Goal: Task Accomplishment & Management: Complete application form

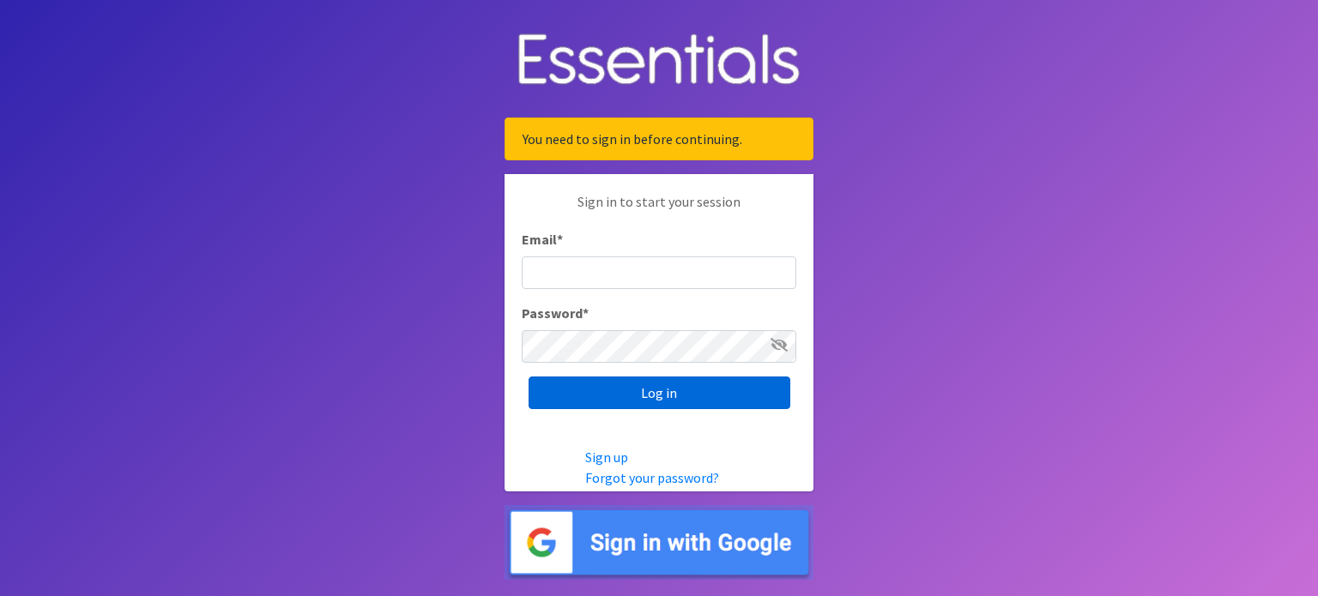
type input "[EMAIL_ADDRESS][DOMAIN_NAME]"
click at [642, 400] on input "Log in" at bounding box center [660, 393] width 262 height 33
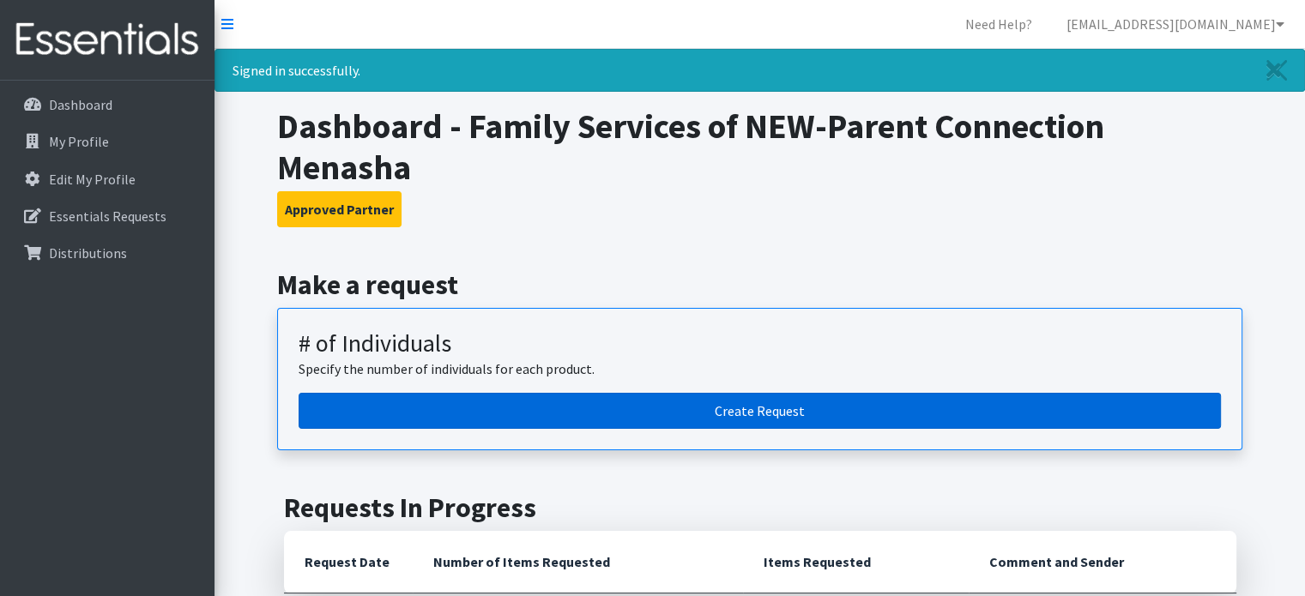
click at [686, 393] on link "Create Request" at bounding box center [760, 411] width 923 height 36
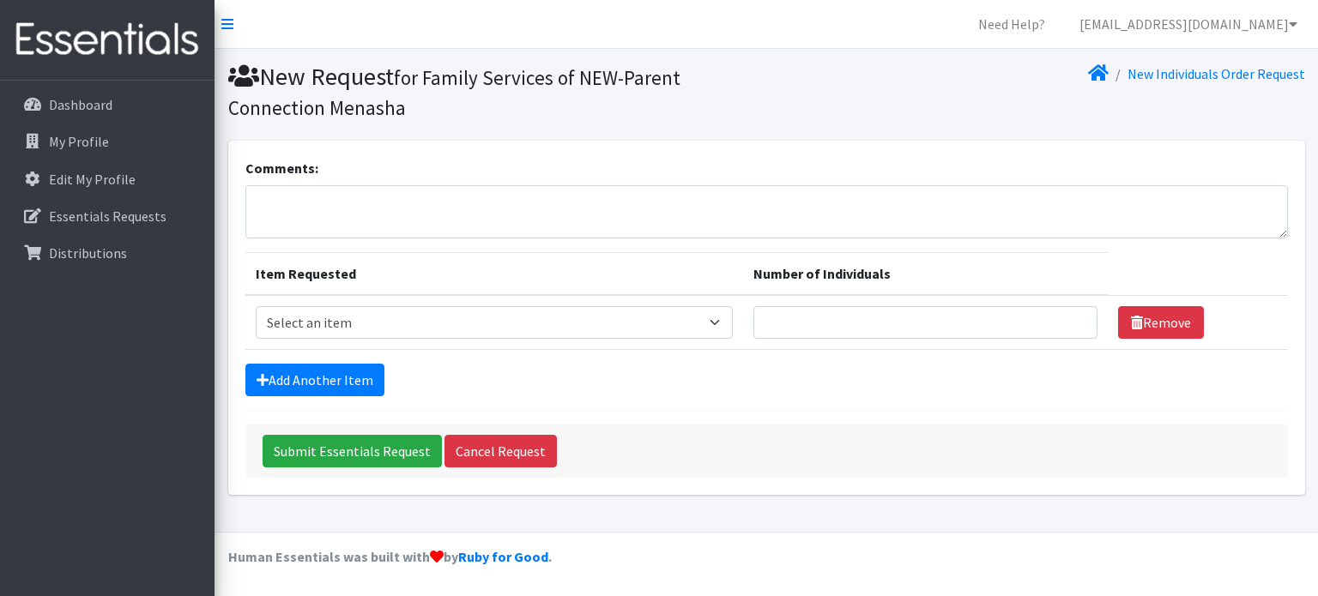
click at [687, 356] on form "Comments: Item Requested Number of Individuals Item Requested Select an item (N…" at bounding box center [766, 318] width 1043 height 320
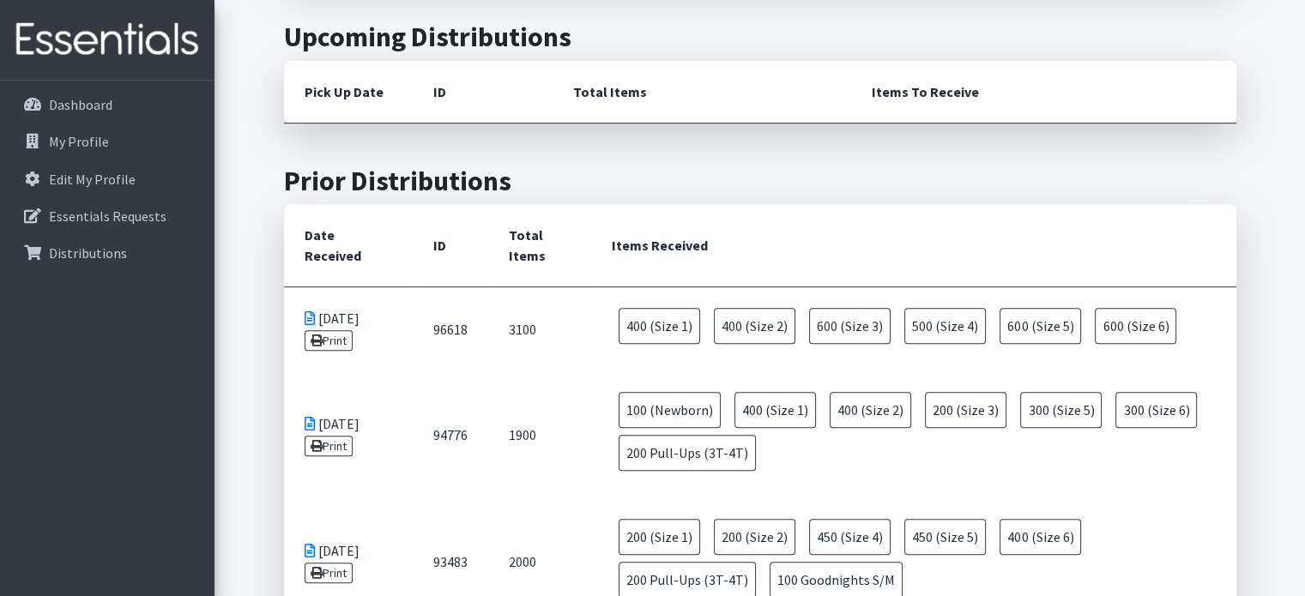
scroll to position [772, 0]
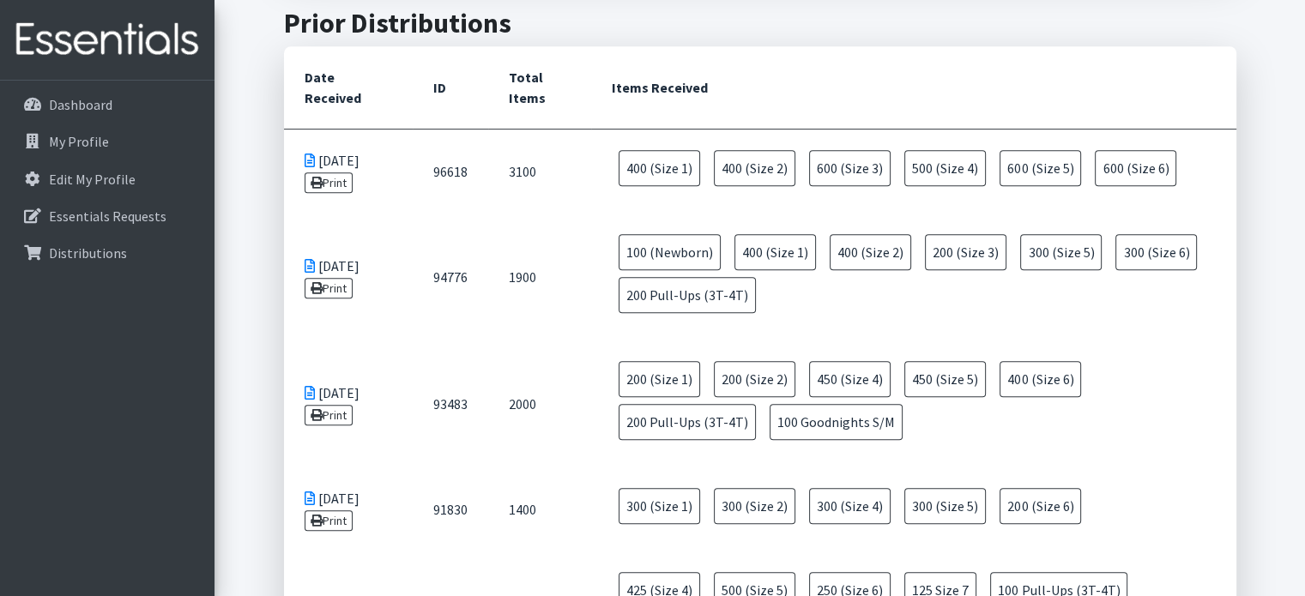
drag, startPoint x: 707, startPoint y: 166, endPoint x: 1064, endPoint y: 269, distance: 371.6
click at [714, 166] on span "400 (Size 2)" at bounding box center [755, 168] width 82 height 36
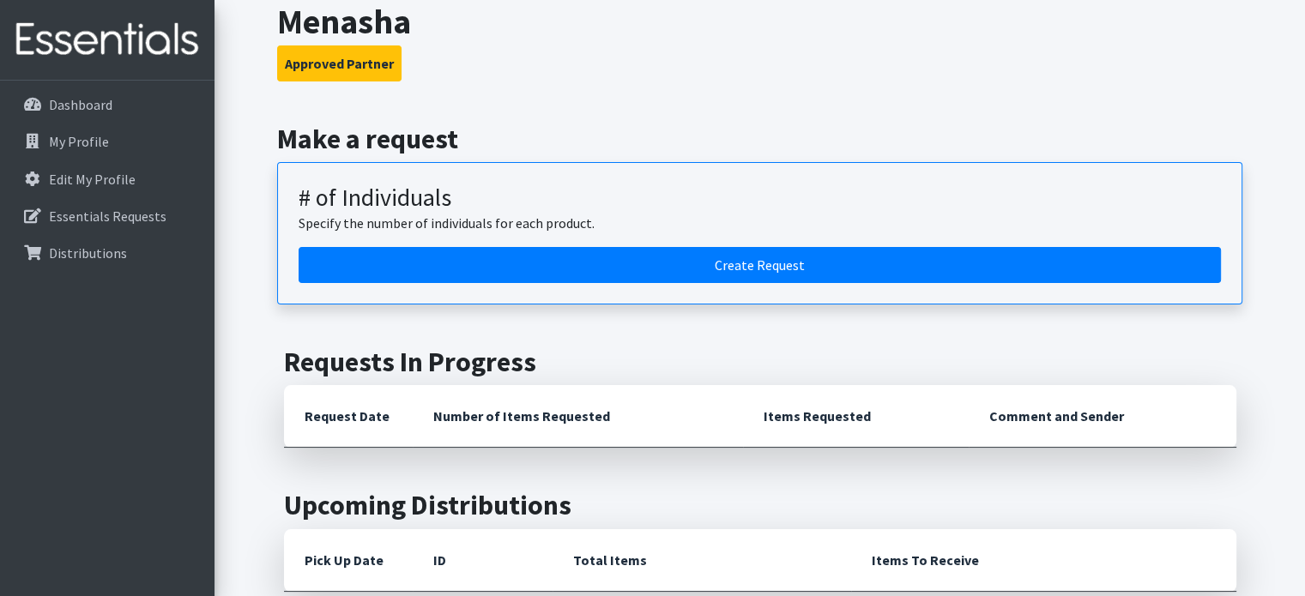
scroll to position [0, 0]
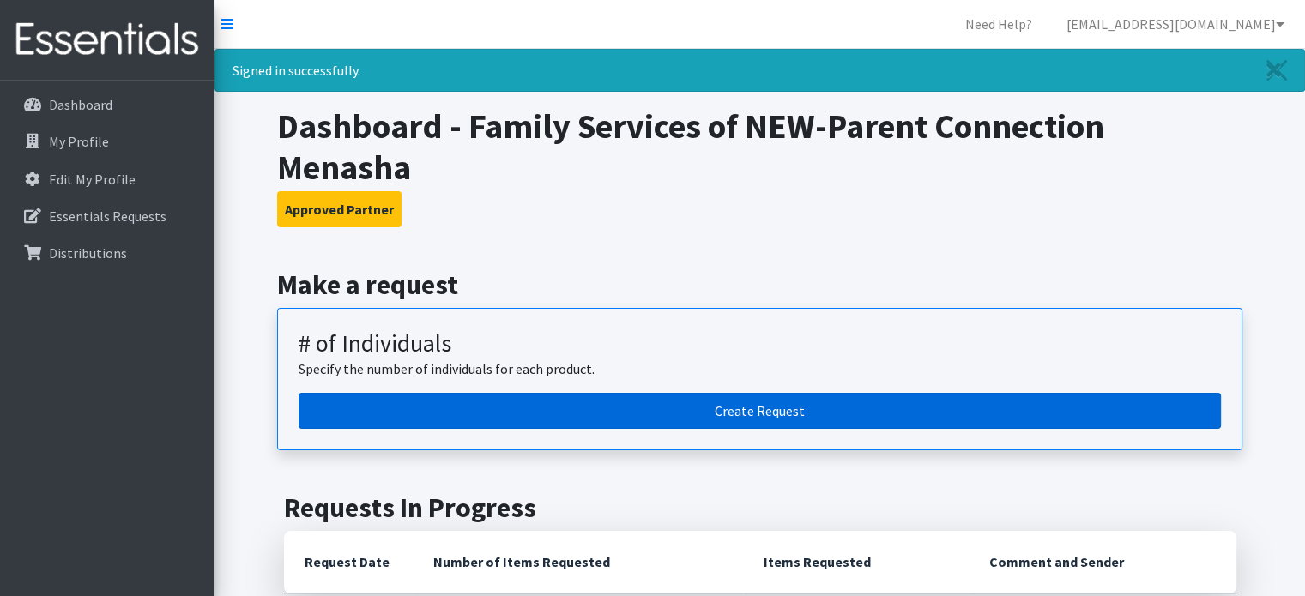
click at [724, 418] on link "Create Request" at bounding box center [760, 411] width 923 height 36
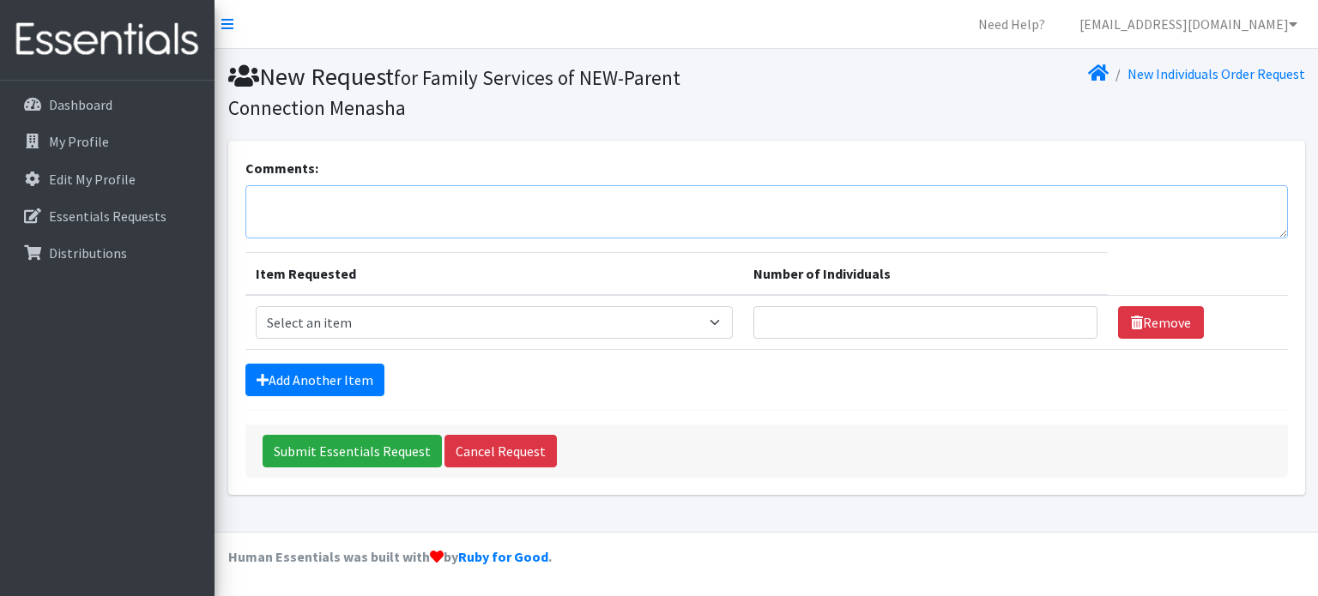
click at [362, 209] on textarea "Comments:" at bounding box center [766, 211] width 1043 height 53
type textarea "Wipes for 55 children, if available"
drag, startPoint x: 487, startPoint y: 324, endPoint x: 477, endPoint y: 324, distance: 9.4
click at [487, 324] on select "Select an item (Newborn) (Preemie) (Size 1) (Size 2) (Size 3) (Size 4) (Size 5)…" at bounding box center [494, 322] width 477 height 33
select select "14508"
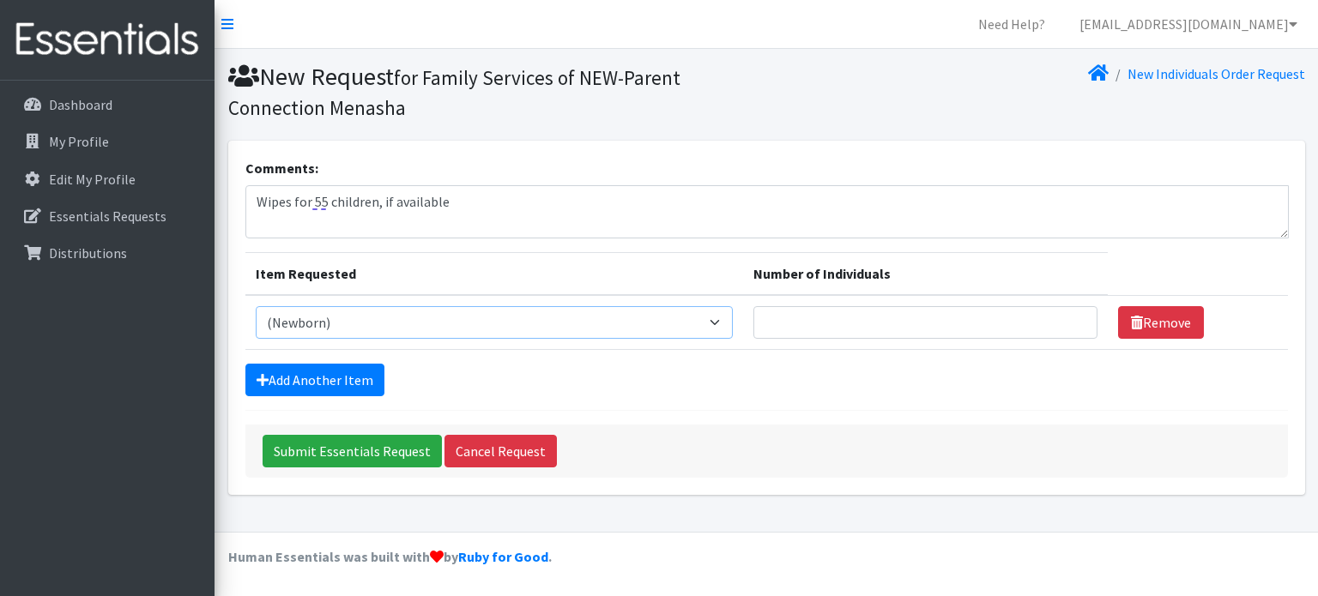
click at [256, 306] on select "Select an item (Newborn) (Preemie) (Size 1) (Size 2) (Size 3) (Size 4) (Size 5)…" at bounding box center [494, 322] width 477 height 33
click at [890, 318] on input "Number of Individuals" at bounding box center [926, 322] width 344 height 33
type input "2"
click at [348, 372] on link "Add Another Item" at bounding box center [314, 380] width 139 height 33
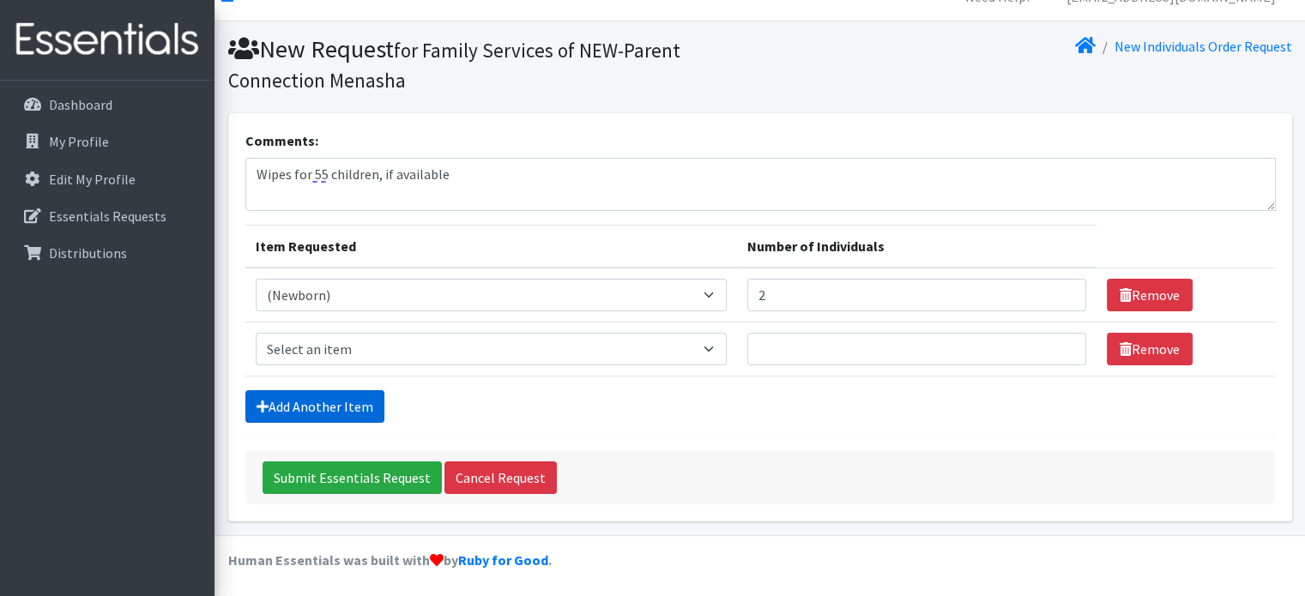
scroll to position [28, 0]
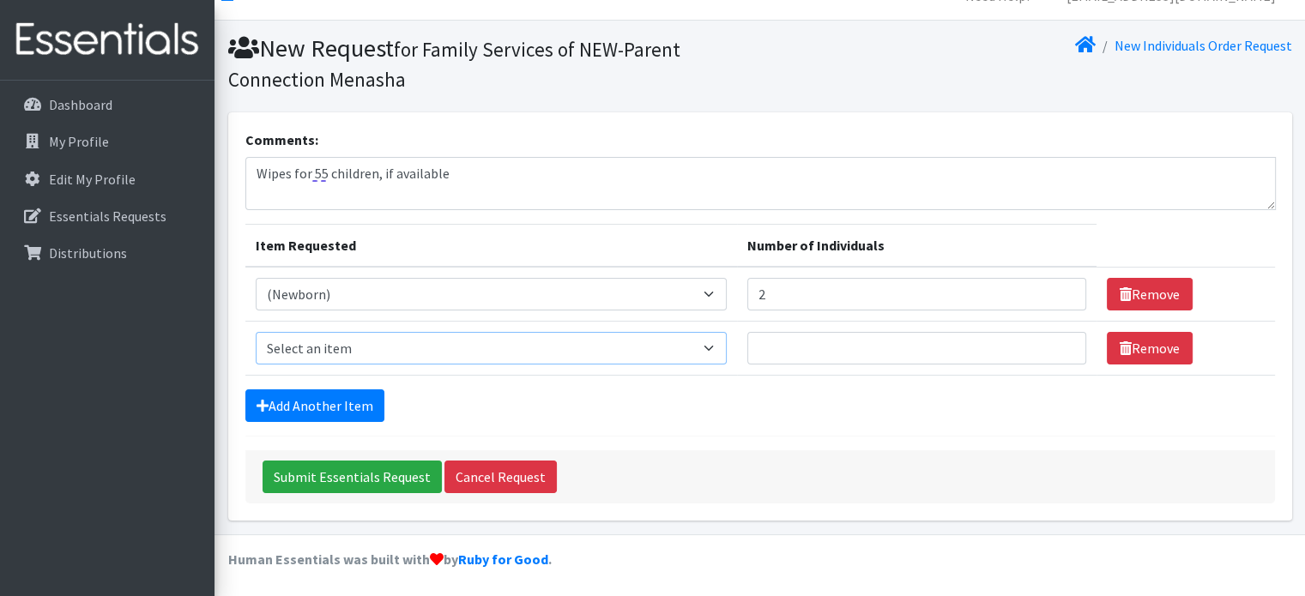
click at [533, 332] on select "Select an item (Newborn) (Preemie) (Size 1) (Size 2) (Size 3) (Size 4) (Size 5)…" at bounding box center [491, 348] width 471 height 33
select select "14509"
click at [256, 332] on select "Select an item (Newborn) (Preemie) (Size 1) (Size 2) (Size 3) (Size 4) (Size 5)…" at bounding box center [491, 348] width 471 height 33
click at [886, 341] on input "Number of Individuals" at bounding box center [917, 348] width 339 height 33
type input "4"
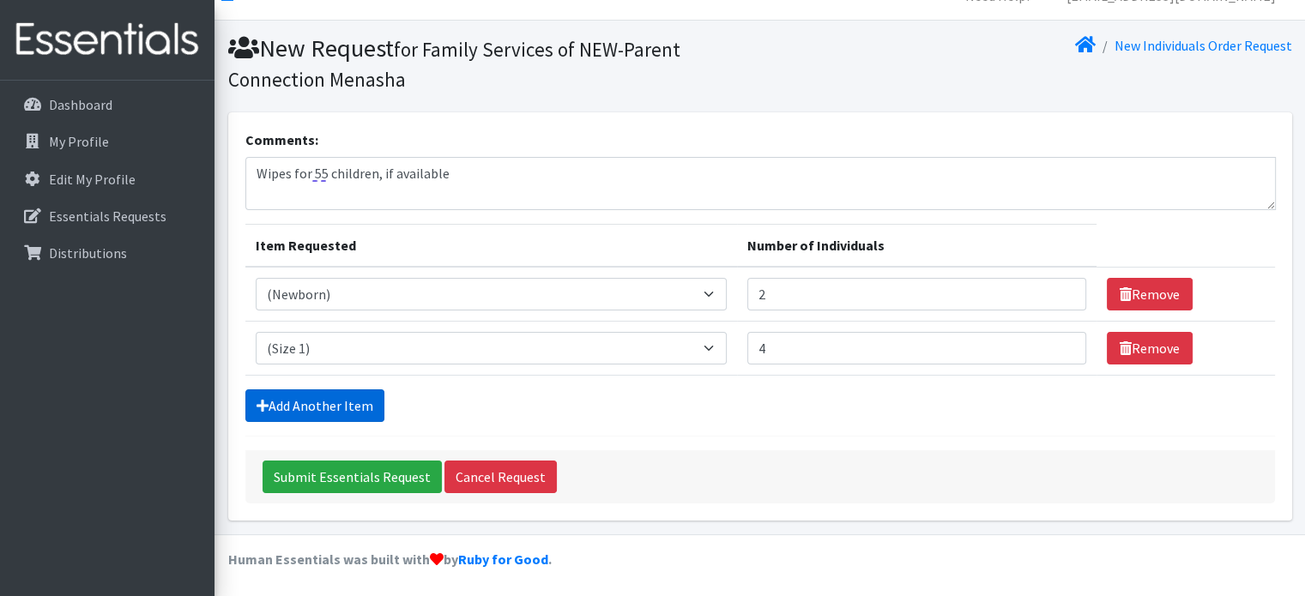
drag, startPoint x: 271, startPoint y: 400, endPoint x: 277, endPoint y: 408, distance: 9.8
click at [271, 400] on link "Add Another Item" at bounding box center [314, 406] width 139 height 33
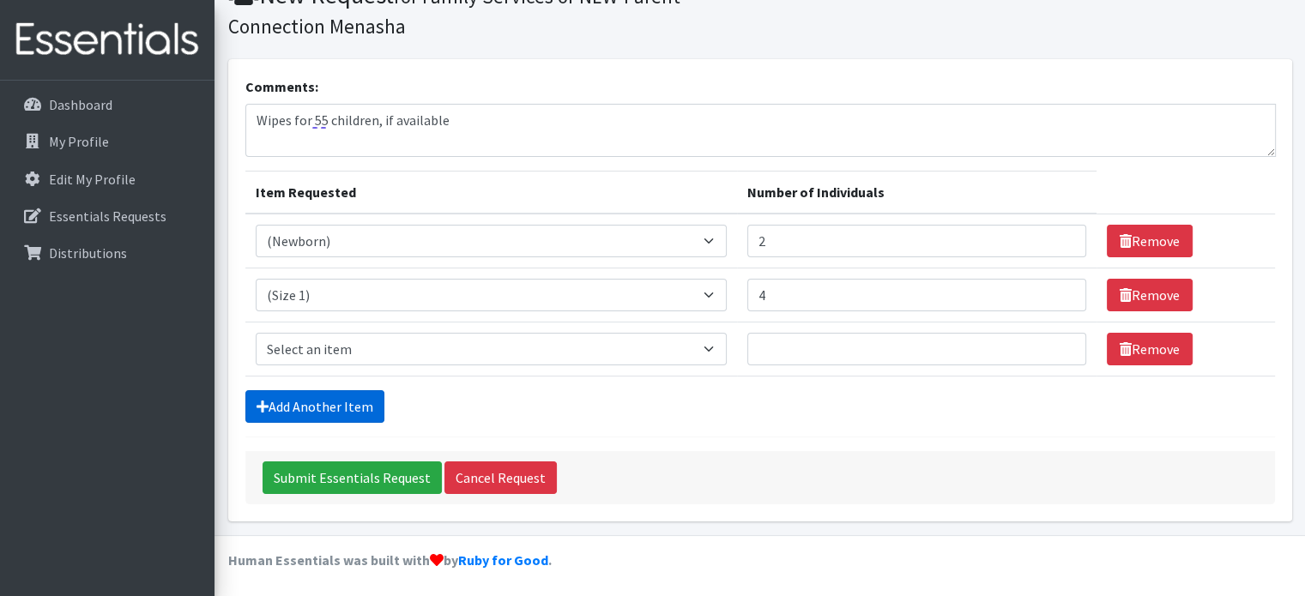
scroll to position [82, 0]
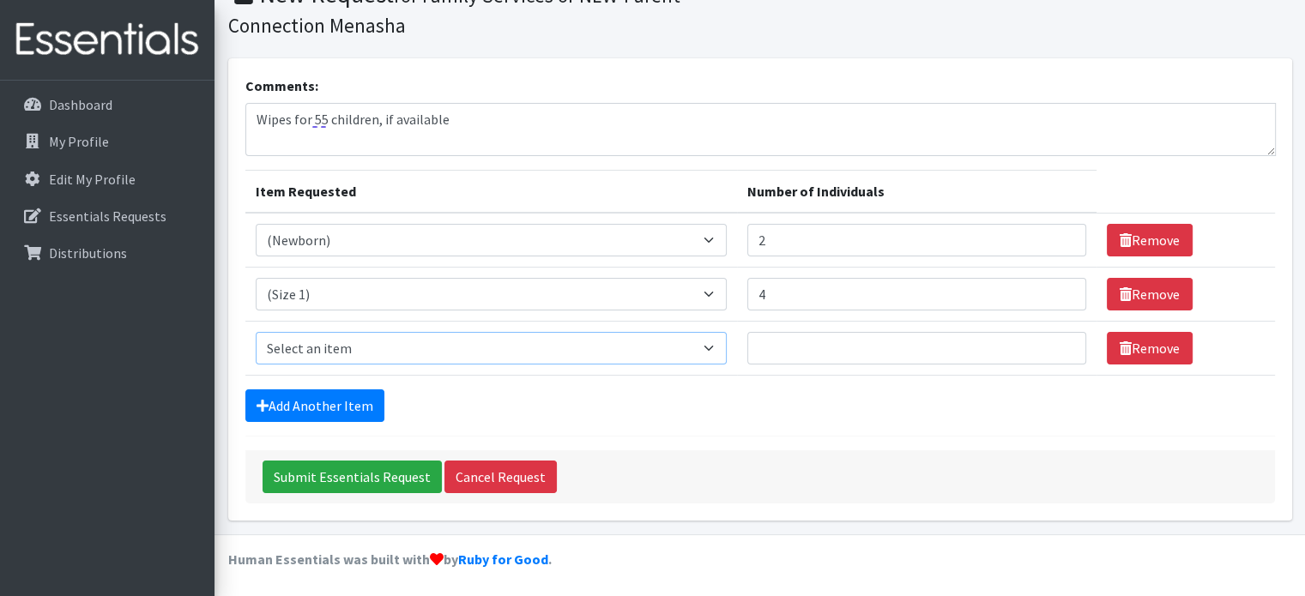
click at [348, 340] on select "Select an item (Newborn) (Preemie) (Size 1) (Size 2) (Size 3) (Size 4) (Size 5)…" at bounding box center [491, 348] width 471 height 33
select select "14510"
click at [256, 332] on select "Select an item (Newborn) (Preemie) (Size 1) (Size 2) (Size 3) (Size 4) (Size 5)…" at bounding box center [491, 348] width 471 height 33
click at [796, 359] on input "Number of Individuals" at bounding box center [917, 348] width 339 height 33
type input "12"
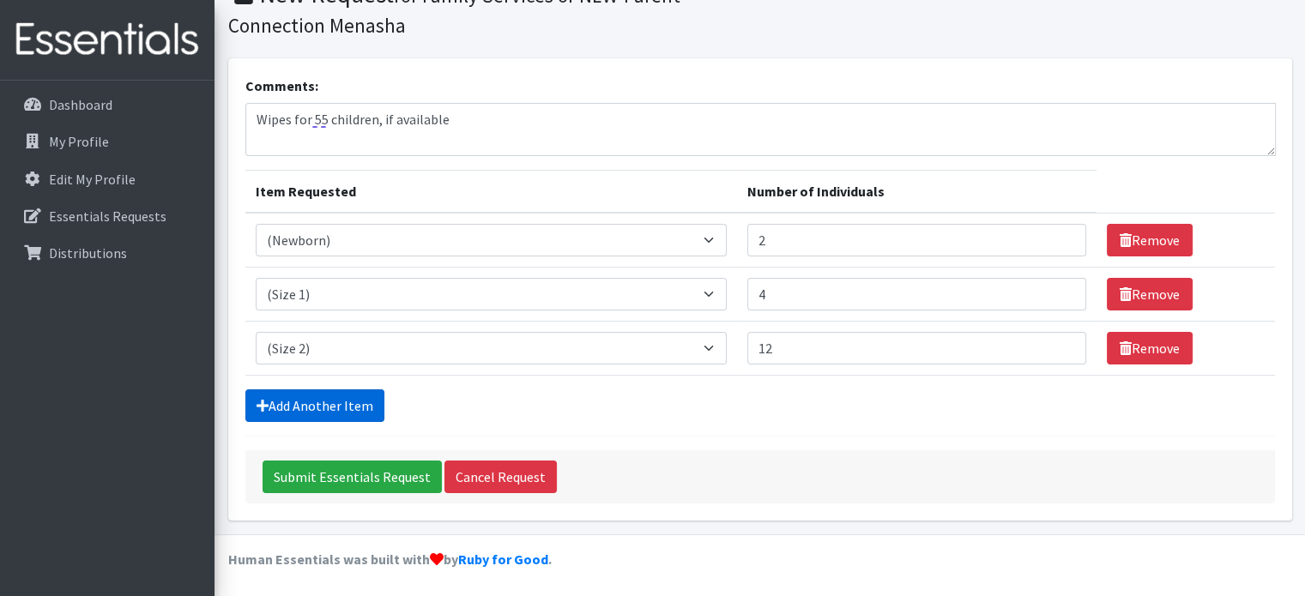
click at [316, 413] on link "Add Another Item" at bounding box center [314, 406] width 139 height 33
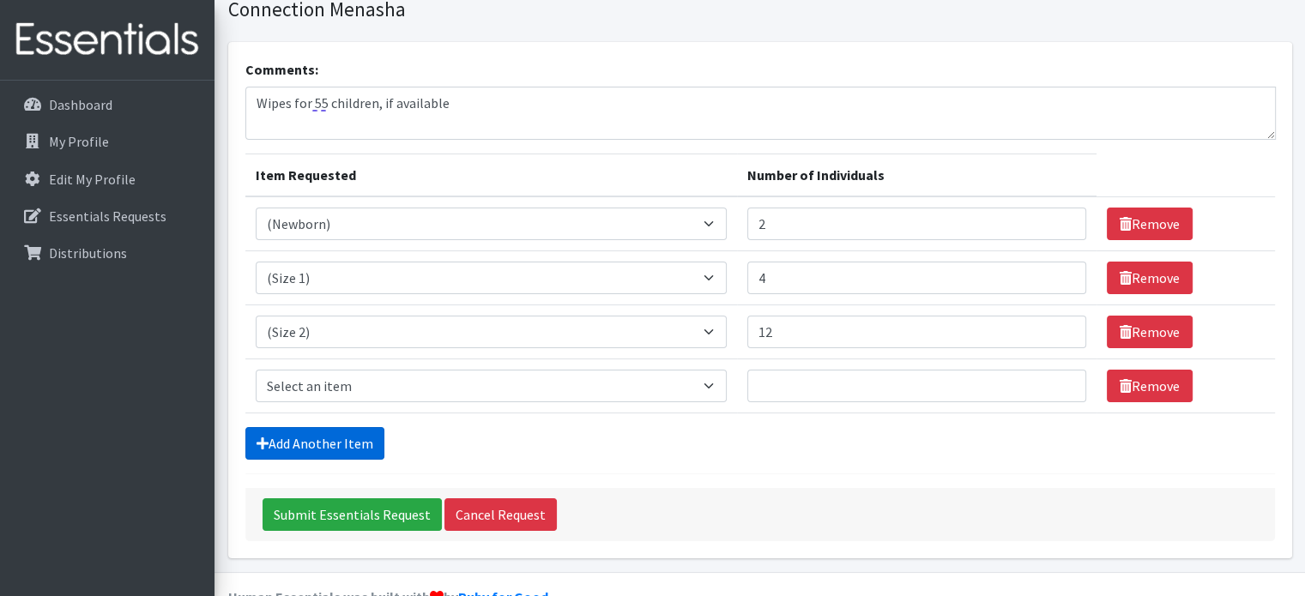
scroll to position [136, 0]
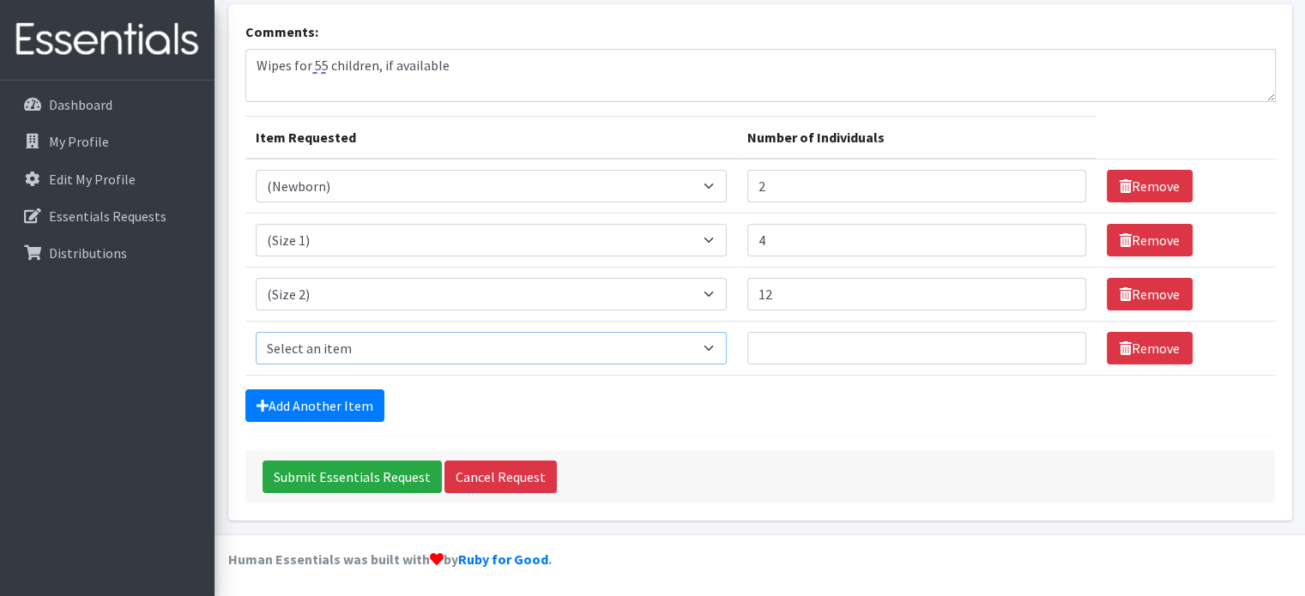
click at [336, 344] on select "Select an item (Newborn) (Preemie) (Size 1) (Size 2) (Size 3) (Size 4) (Size 5)…" at bounding box center [491, 348] width 471 height 33
select select "14507"
click at [256, 332] on select "Select an item (Newborn) (Preemie) (Size 1) (Size 2) (Size 3) (Size 4) (Size 5)…" at bounding box center [491, 348] width 471 height 33
click at [798, 353] on input "Number of Individuals" at bounding box center [917, 348] width 339 height 33
type input "8"
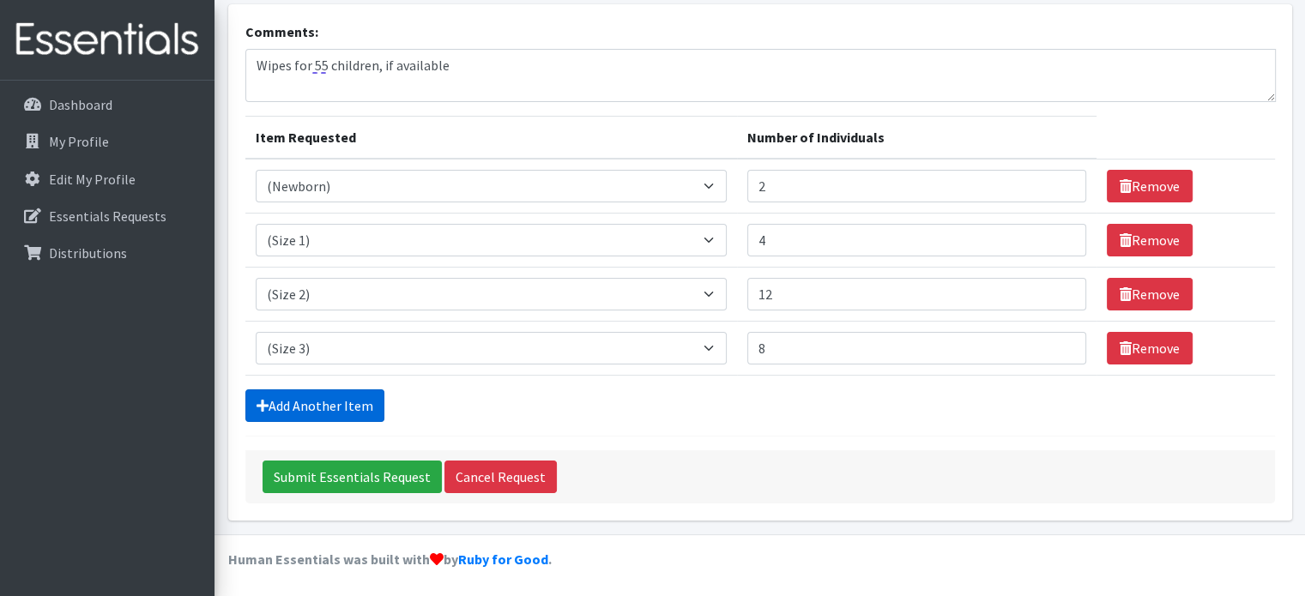
click at [346, 407] on link "Add Another Item" at bounding box center [314, 406] width 139 height 33
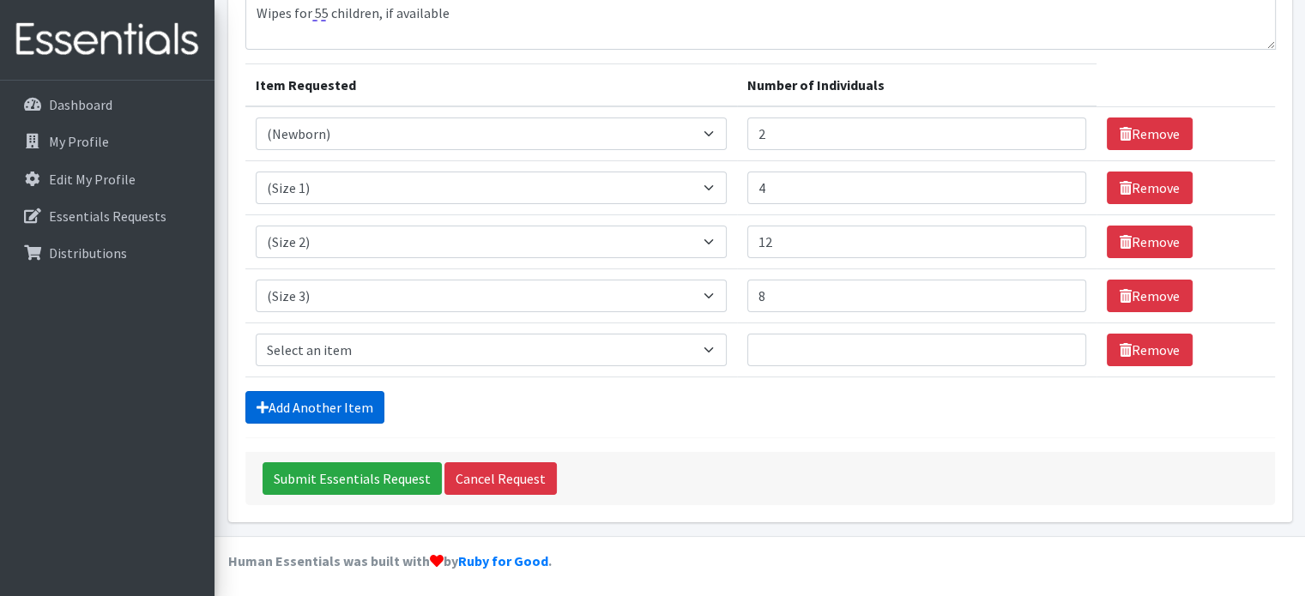
scroll to position [190, 0]
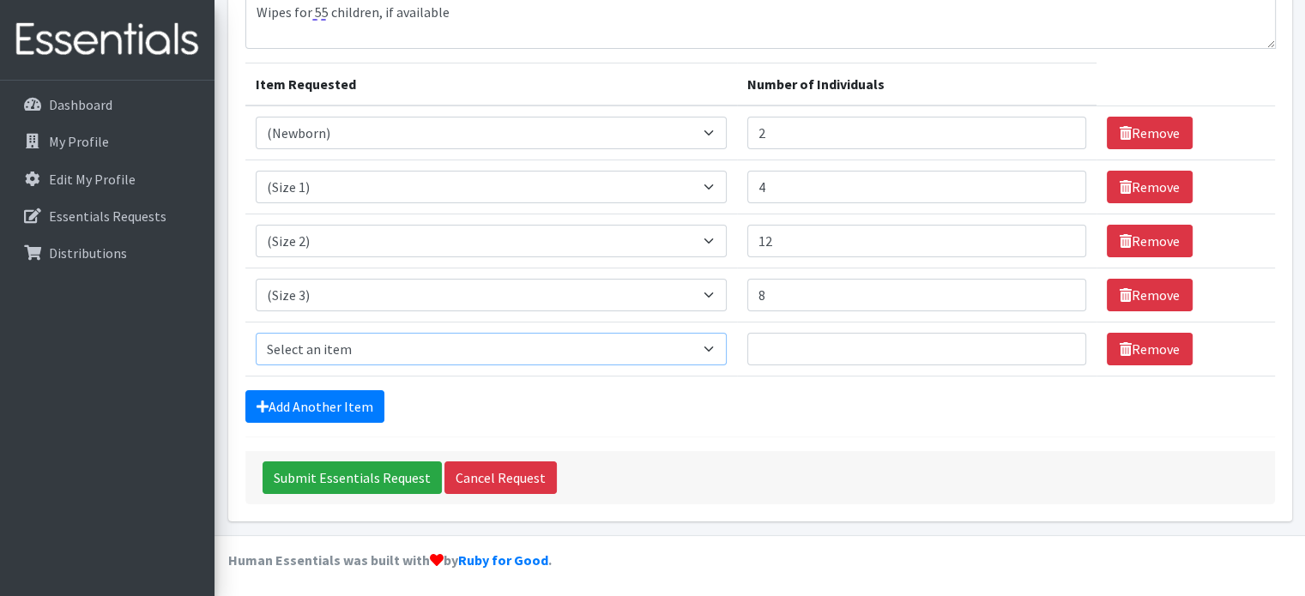
click at [360, 342] on select "Select an item (Newborn) (Preemie) (Size 1) (Size 2) (Size 3) (Size 4) (Size 5)…" at bounding box center [491, 349] width 471 height 33
select select "14512"
click at [256, 333] on select "Select an item (Newborn) (Preemie) (Size 1) (Size 2) (Size 3) (Size 4) (Size 5)…" at bounding box center [491, 349] width 471 height 33
click at [802, 344] on input "Number of Individuals" at bounding box center [917, 349] width 339 height 33
type input "8"
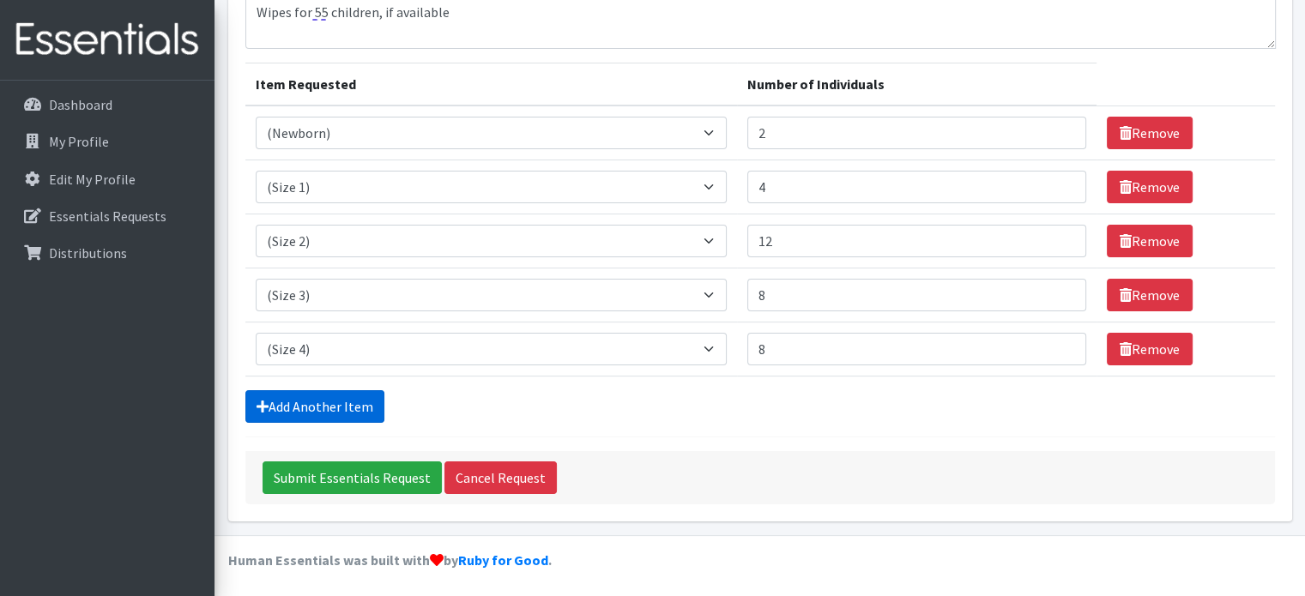
click at [300, 419] on link "Add Another Item" at bounding box center [314, 406] width 139 height 33
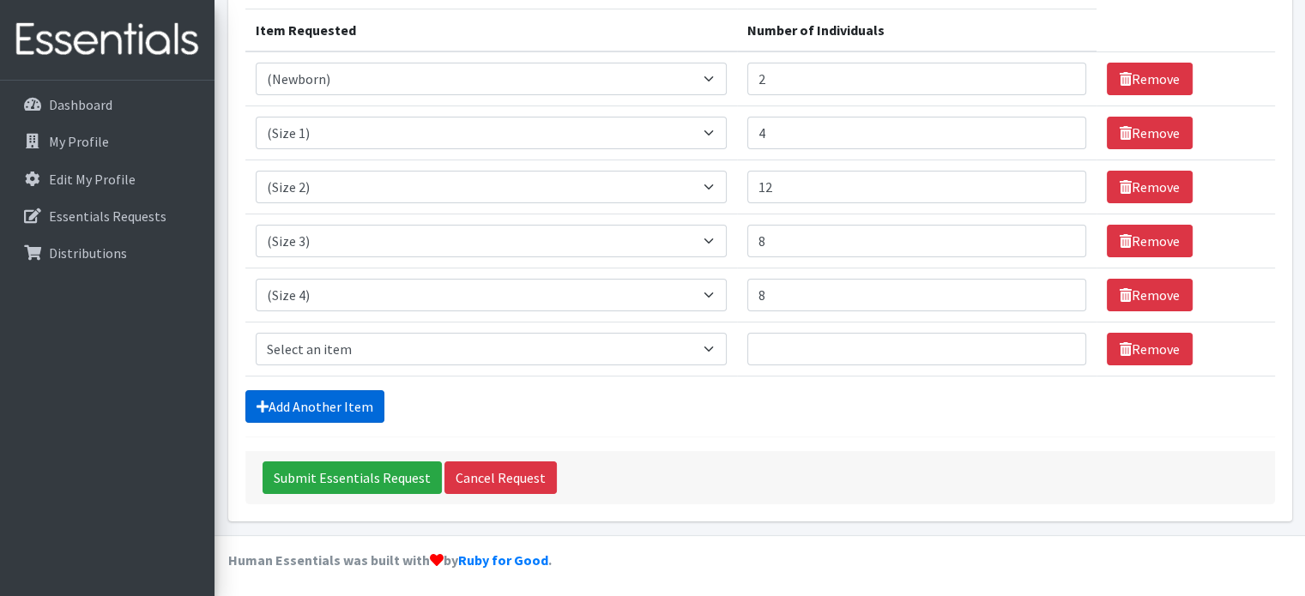
scroll to position [244, 0]
click at [326, 344] on select "Select an item (Newborn) (Preemie) (Size 1) (Size 2) (Size 3) (Size 4) (Size 5)…" at bounding box center [491, 349] width 471 height 33
select select "14488"
click at [256, 333] on select "Select an item (Newborn) (Preemie) (Size 1) (Size 2) (Size 3) (Size 4) (Size 5)…" at bounding box center [491, 349] width 471 height 33
click at [825, 352] on input "Number of Individuals" at bounding box center [917, 349] width 339 height 33
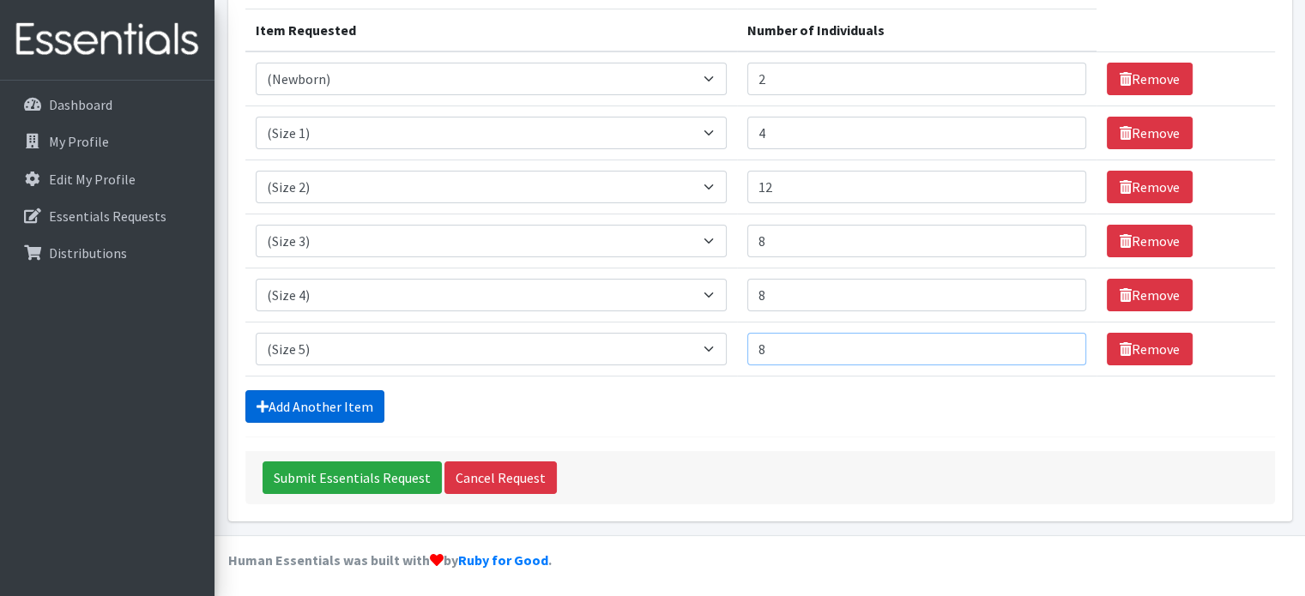
type input "8"
click at [316, 392] on link "Add Another Item" at bounding box center [314, 406] width 139 height 33
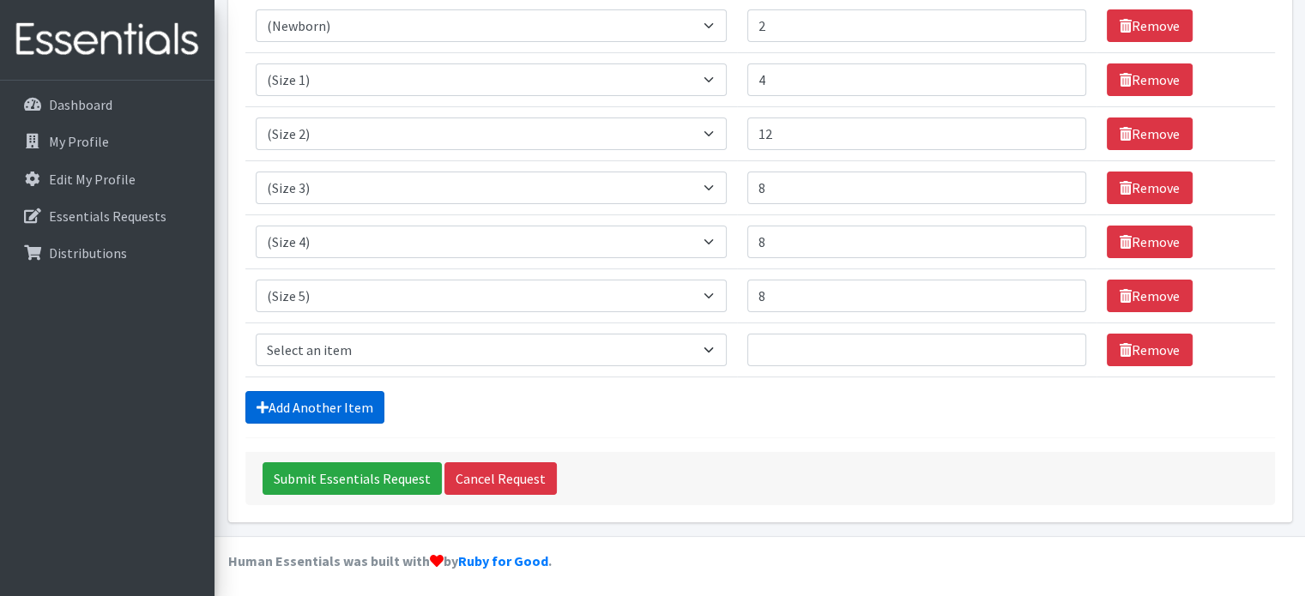
scroll to position [298, 0]
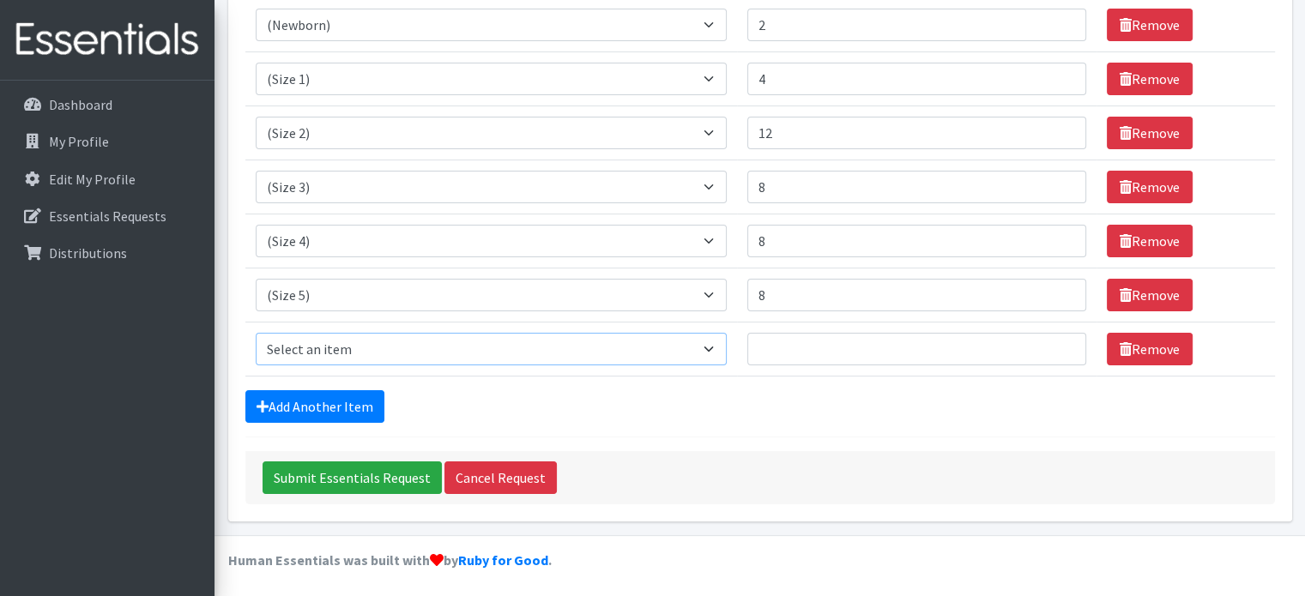
click at [352, 336] on select "Select an item (Newborn) (Preemie) (Size 1) (Size 2) (Size 3) (Size 4) (Size 5)…" at bounding box center [491, 349] width 471 height 33
select select "14491"
click at [256, 333] on select "Select an item (Newborn) (Preemie) (Size 1) (Size 2) (Size 3) (Size 4) (Size 5)…" at bounding box center [491, 349] width 471 height 33
click at [796, 338] on input "Number of Individuals" at bounding box center [917, 349] width 339 height 33
type input "8"
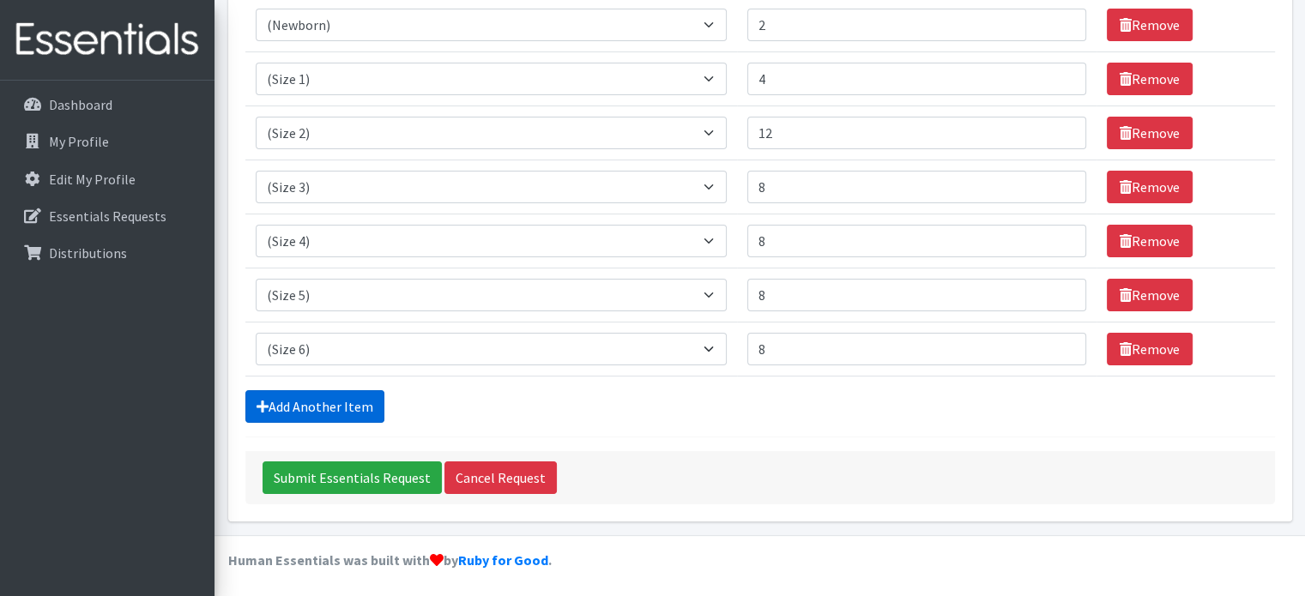
click at [347, 394] on link "Add Another Item" at bounding box center [314, 406] width 139 height 33
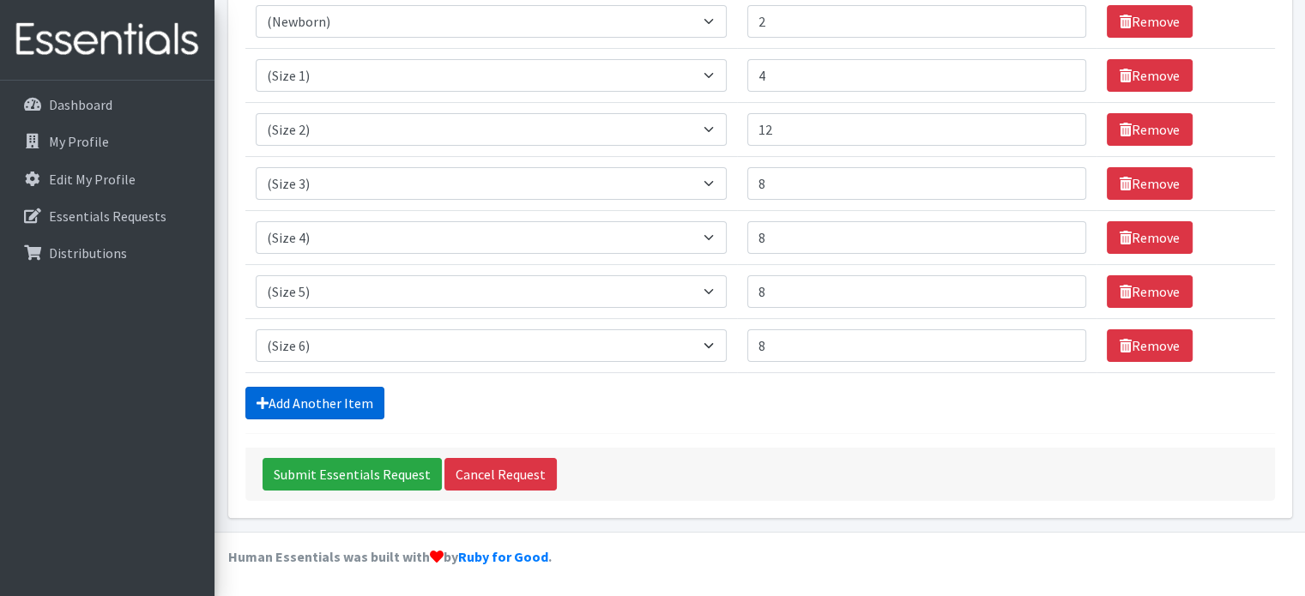
scroll to position [352, 0]
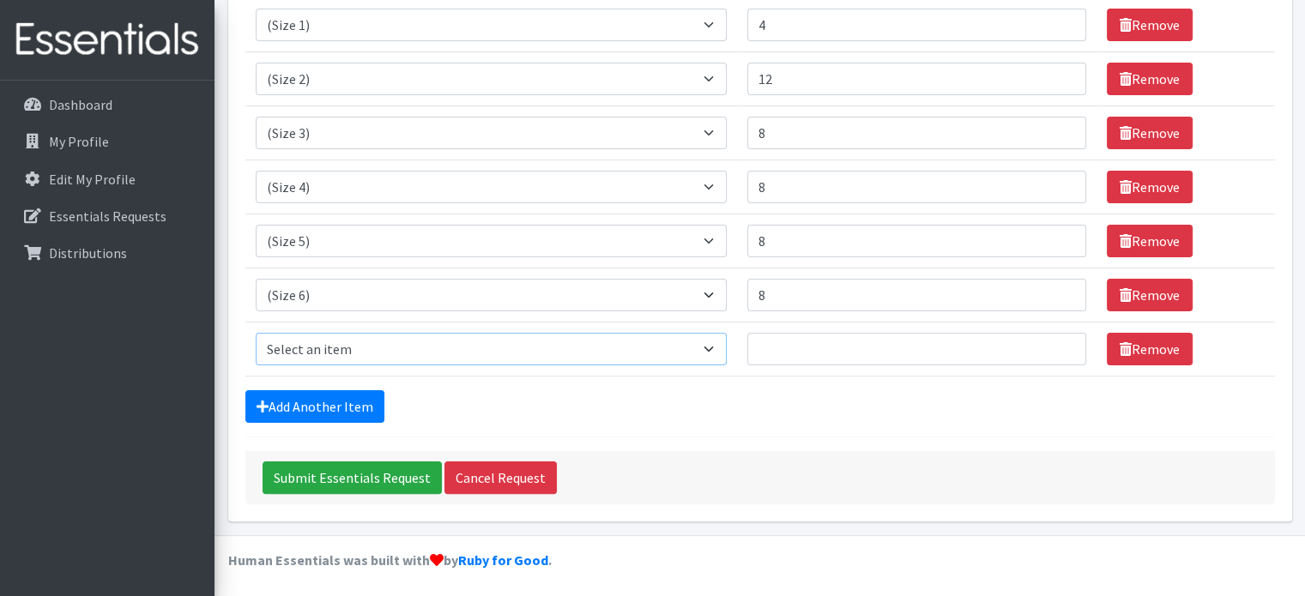
click at [369, 342] on select "Select an item (Newborn) (Preemie) (Size 1) (Size 2) (Size 3) (Size 4) (Size 5)…" at bounding box center [491, 349] width 471 height 33
select select "14494"
click at [256, 333] on select "Select an item (Newborn) (Preemie) (Size 1) (Size 2) (Size 3) (Size 4) (Size 5)…" at bounding box center [491, 349] width 471 height 33
click at [832, 348] on input "Number of Individuals" at bounding box center [917, 349] width 339 height 33
type input "4"
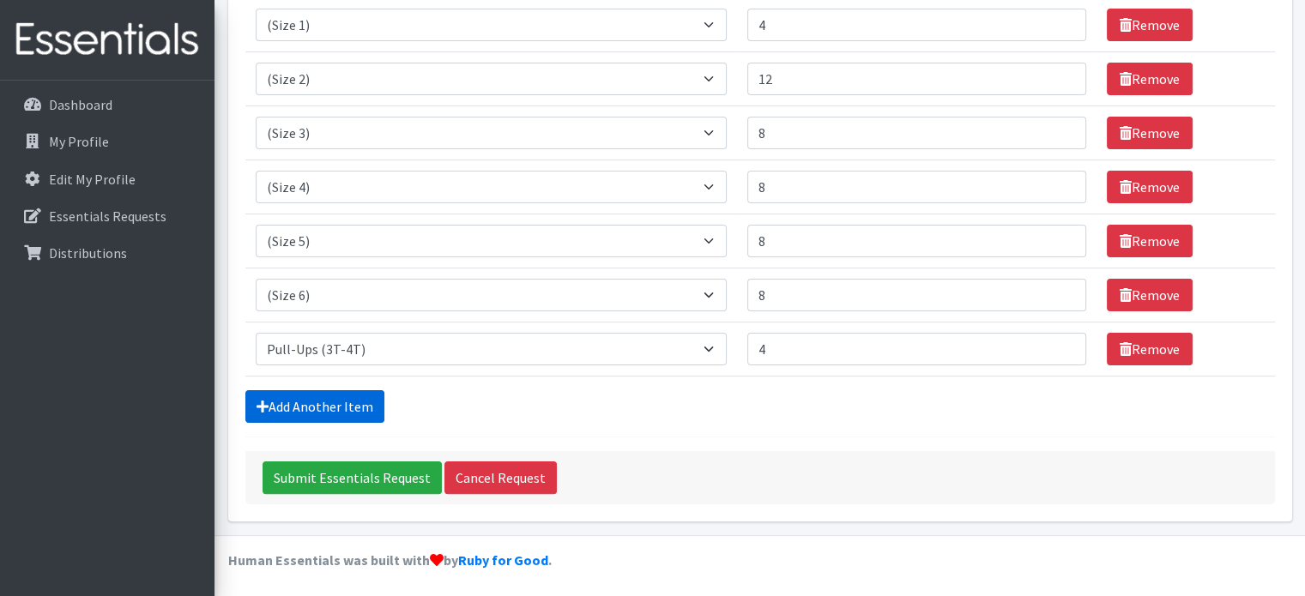
click at [306, 396] on link "Add Another Item" at bounding box center [314, 406] width 139 height 33
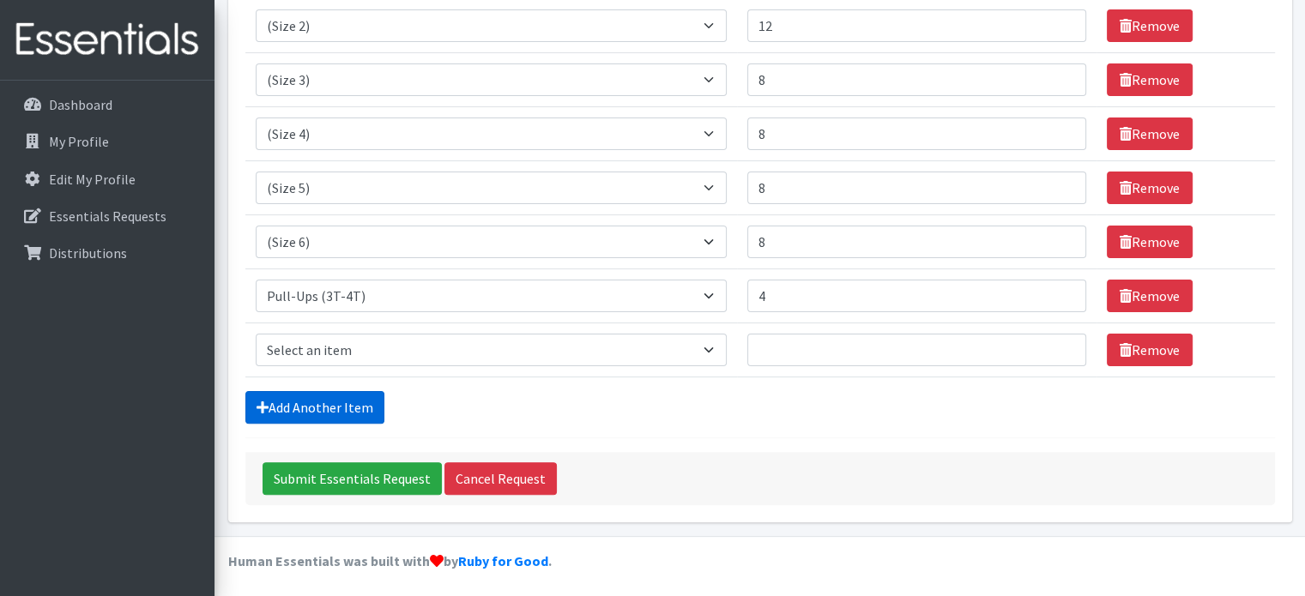
scroll to position [0, 0]
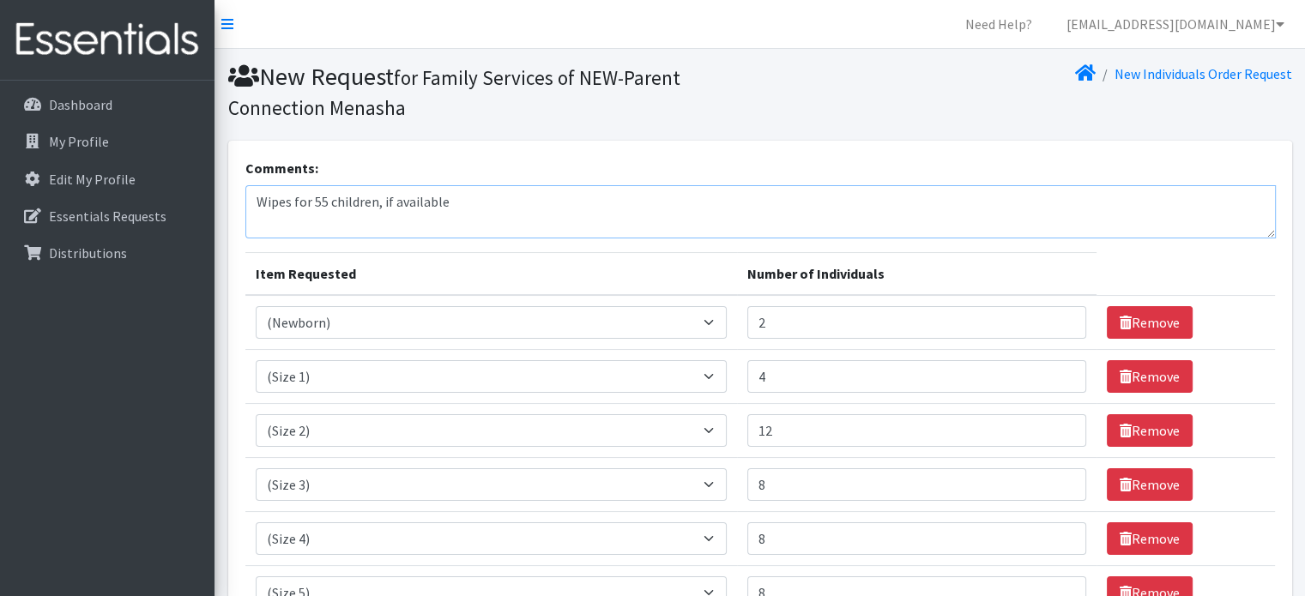
click at [561, 197] on textarea "Wipes for 55 children, if available" at bounding box center [760, 211] width 1031 height 53
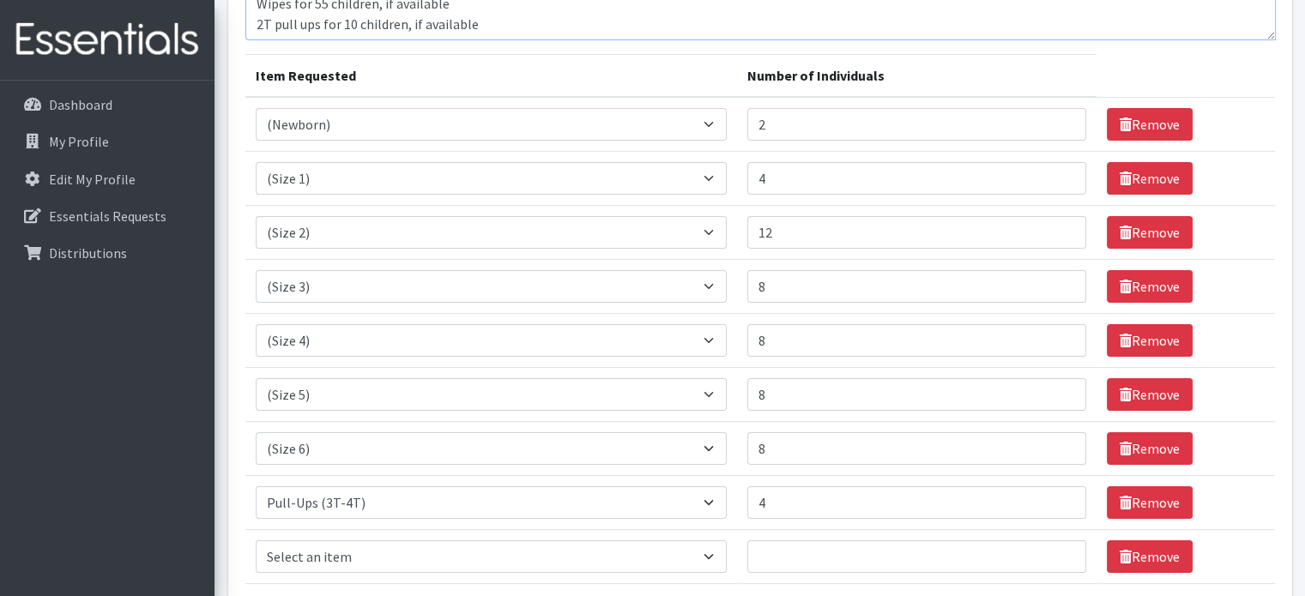
scroll to position [405, 0]
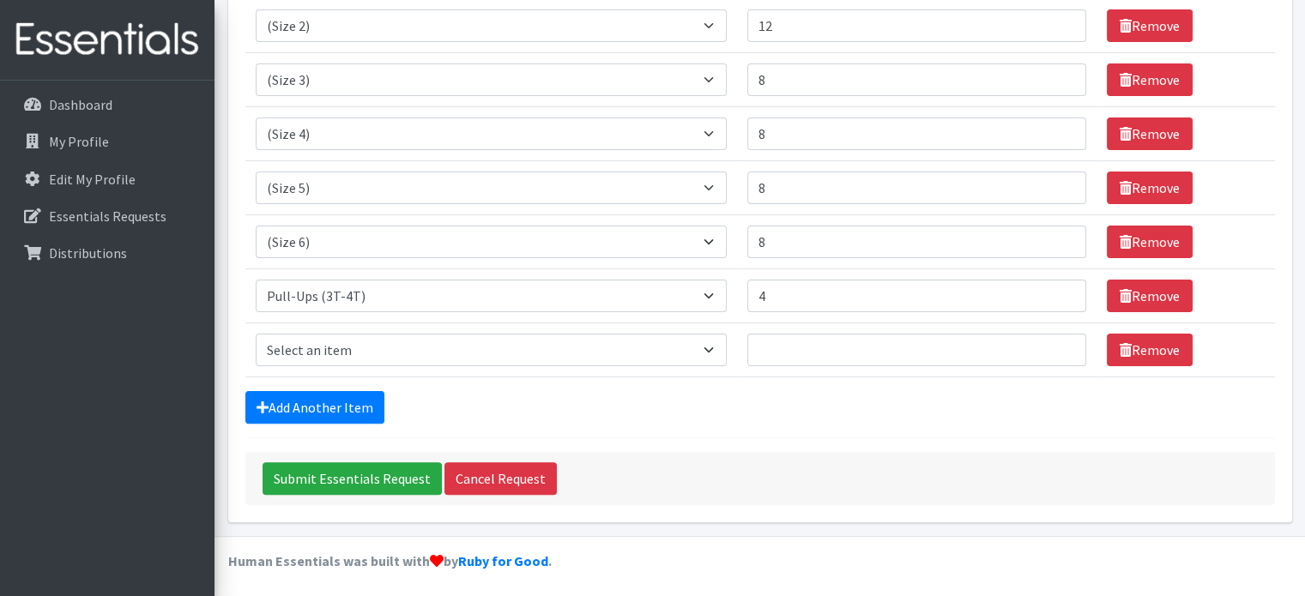
type textarea "Wipes for 55 children, if available 2T pull ups for 10 children, if available"
click at [480, 340] on select "Select an item (Newborn) (Preemie) (Size 1) (Size 2) (Size 3) (Size 4) (Size 5)…" at bounding box center [491, 350] width 471 height 33
select select "15012"
click at [256, 334] on select "Select an item (Newborn) (Preemie) (Size 1) (Size 2) (Size 3) (Size 4) (Size 5)…" at bounding box center [491, 350] width 471 height 33
click at [831, 342] on input "Number of Individuals" at bounding box center [917, 350] width 339 height 33
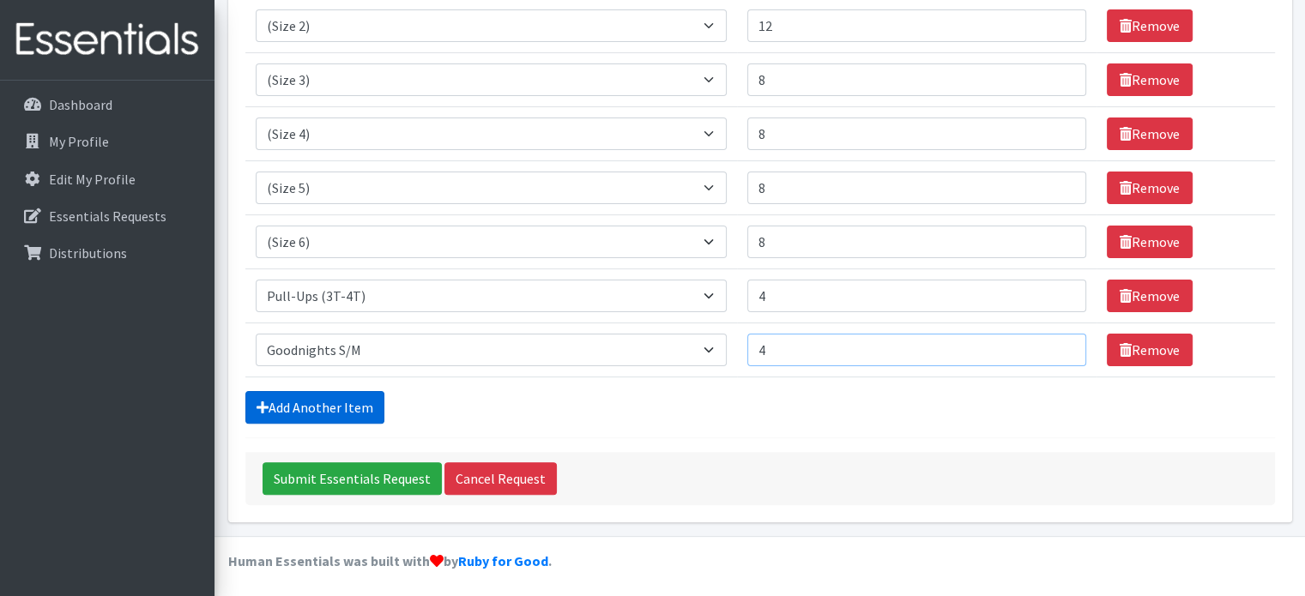
type input "4"
drag, startPoint x: 310, startPoint y: 407, endPoint x: 427, endPoint y: 406, distance: 117.6
click at [310, 407] on link "Add Another Item" at bounding box center [314, 407] width 139 height 33
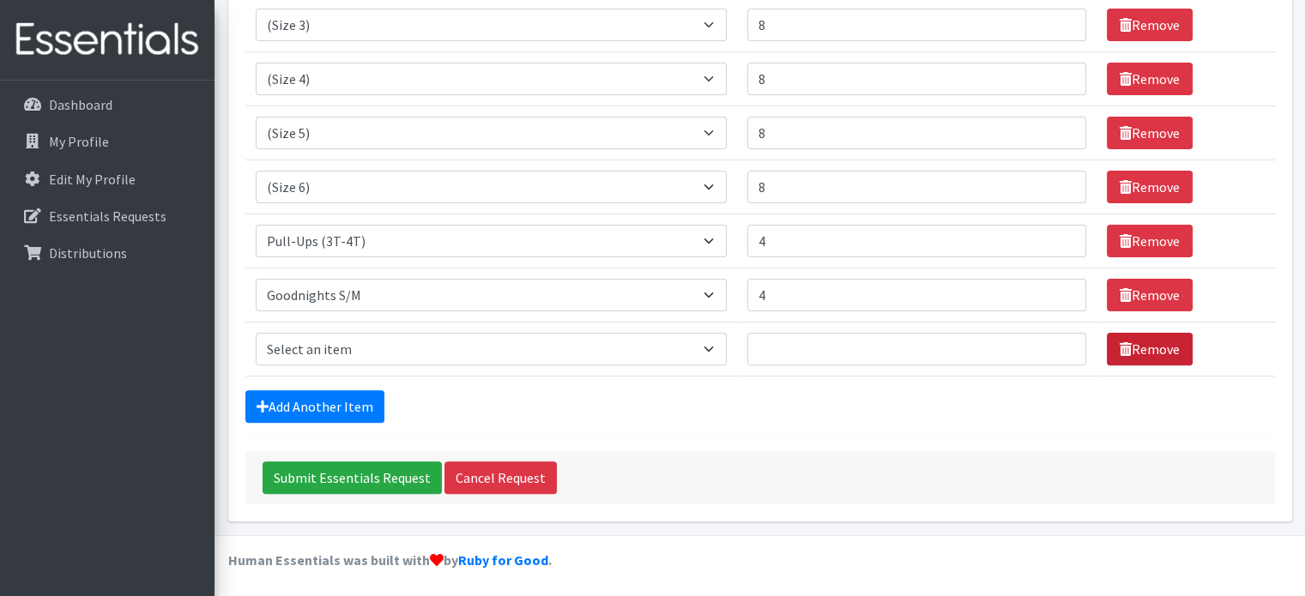
click at [1127, 352] on link "Remove" at bounding box center [1150, 349] width 86 height 33
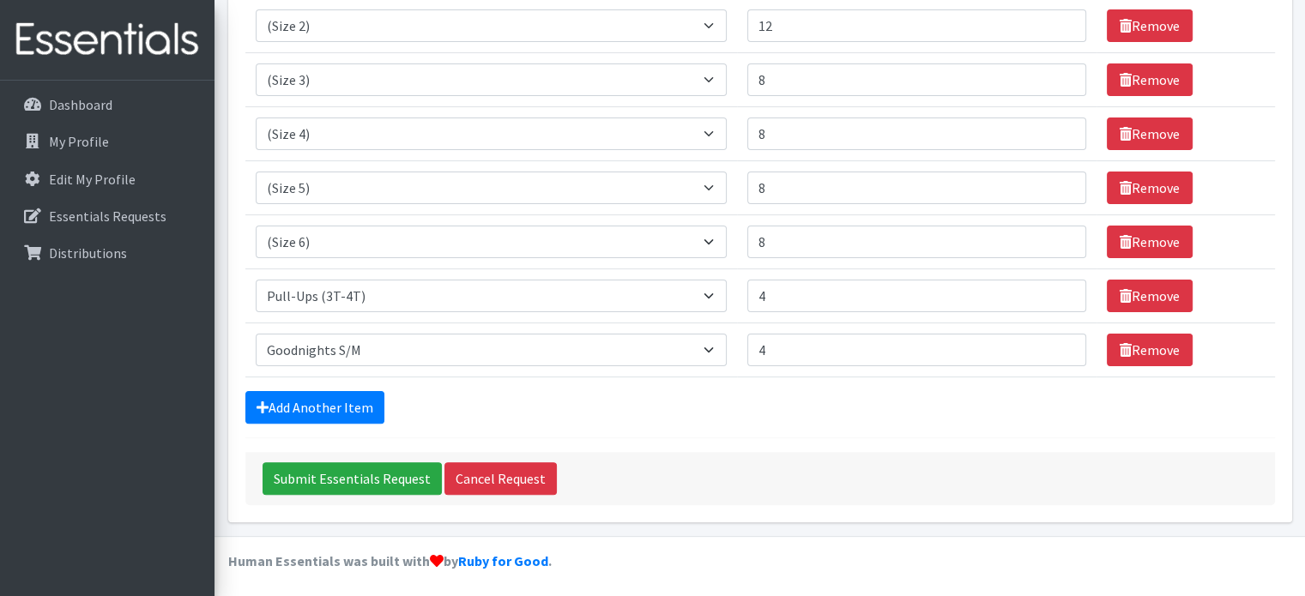
scroll to position [0, 0]
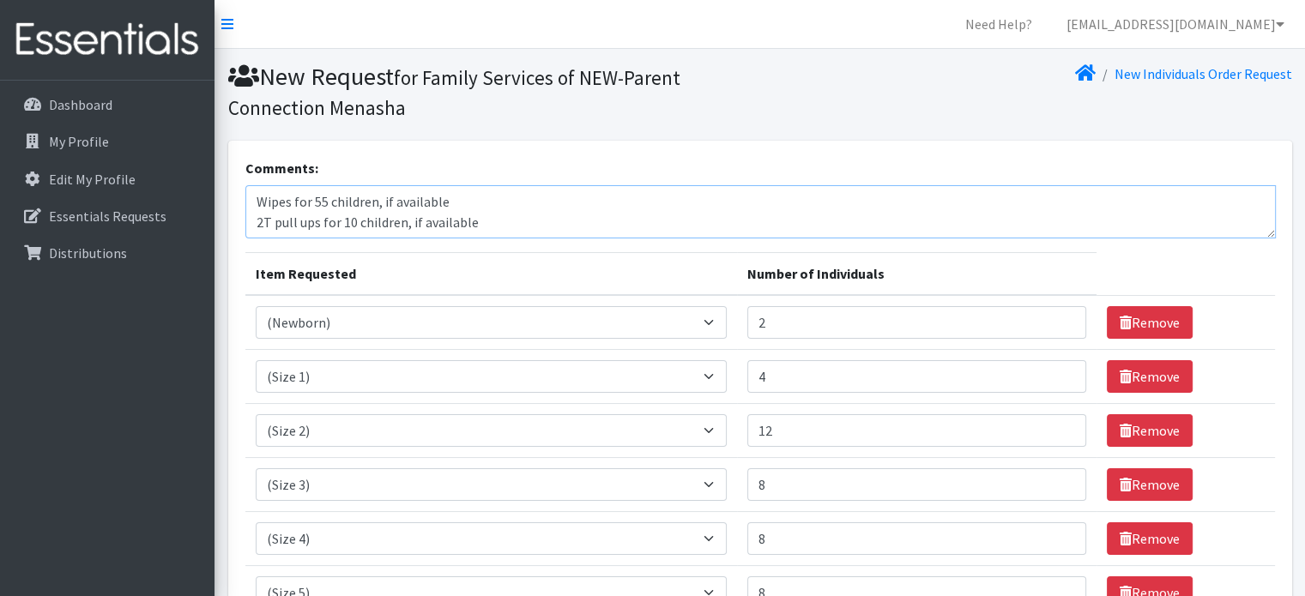
click at [343, 226] on textarea "Wipes for 55 children, if available 2T pull ups for 10 children, if available" at bounding box center [760, 211] width 1031 height 53
drag, startPoint x: 673, startPoint y: 215, endPoint x: 673, endPoint y: 202, distance: 13.7
click at [674, 215] on textarea "Wipes for 55 children, if available 2T pull ups for 8 children, if available" at bounding box center [760, 211] width 1031 height 53
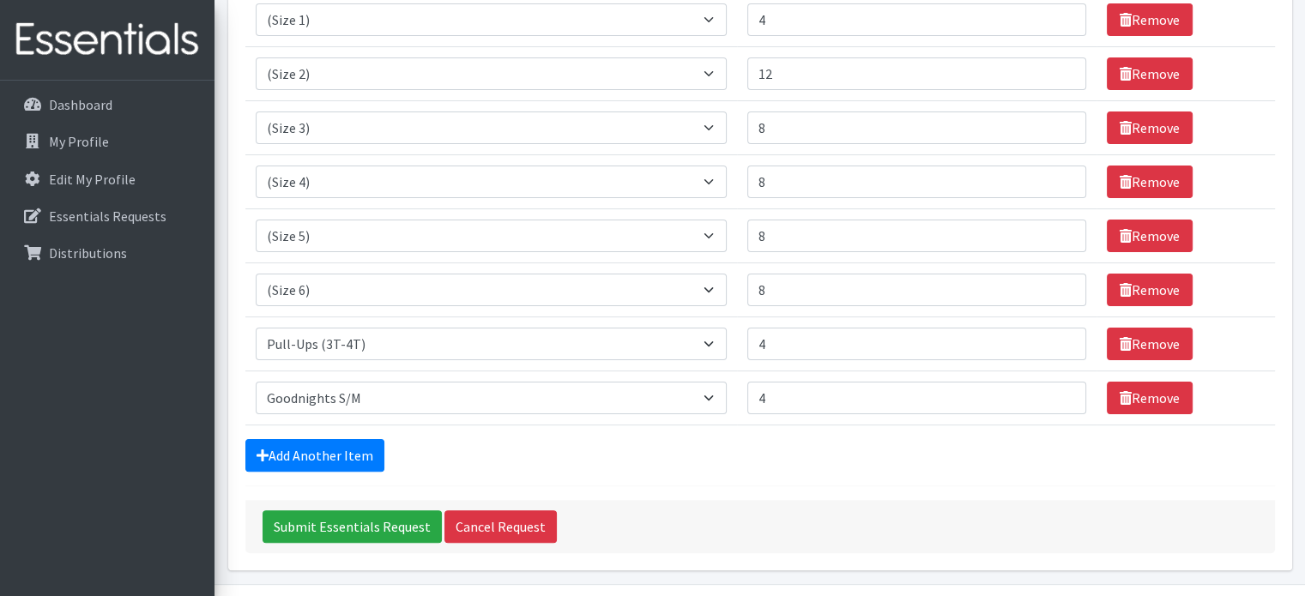
scroll to position [405, 0]
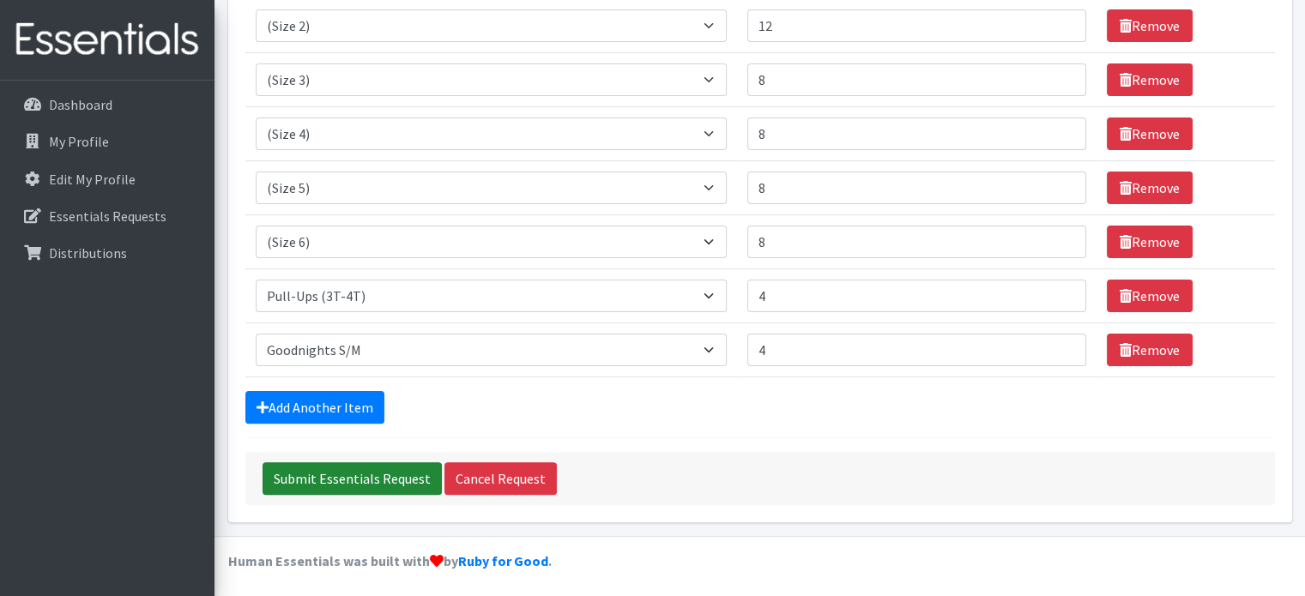
type textarea "Wipes for 55 children, if available 2T pull ups for 8 children, if available"
click at [361, 478] on input "Submit Essentials Request" at bounding box center [352, 479] width 179 height 33
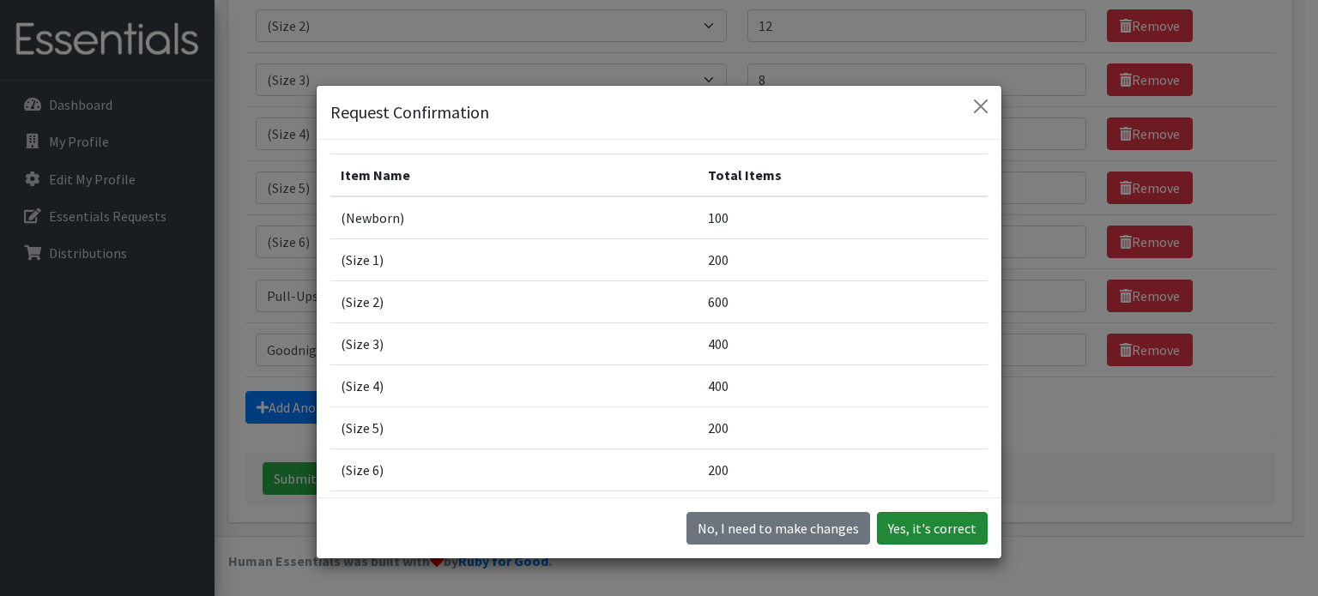
click at [937, 522] on button "Yes, it's correct" at bounding box center [932, 528] width 111 height 33
